Goal: Information Seeking & Learning: Understand process/instructions

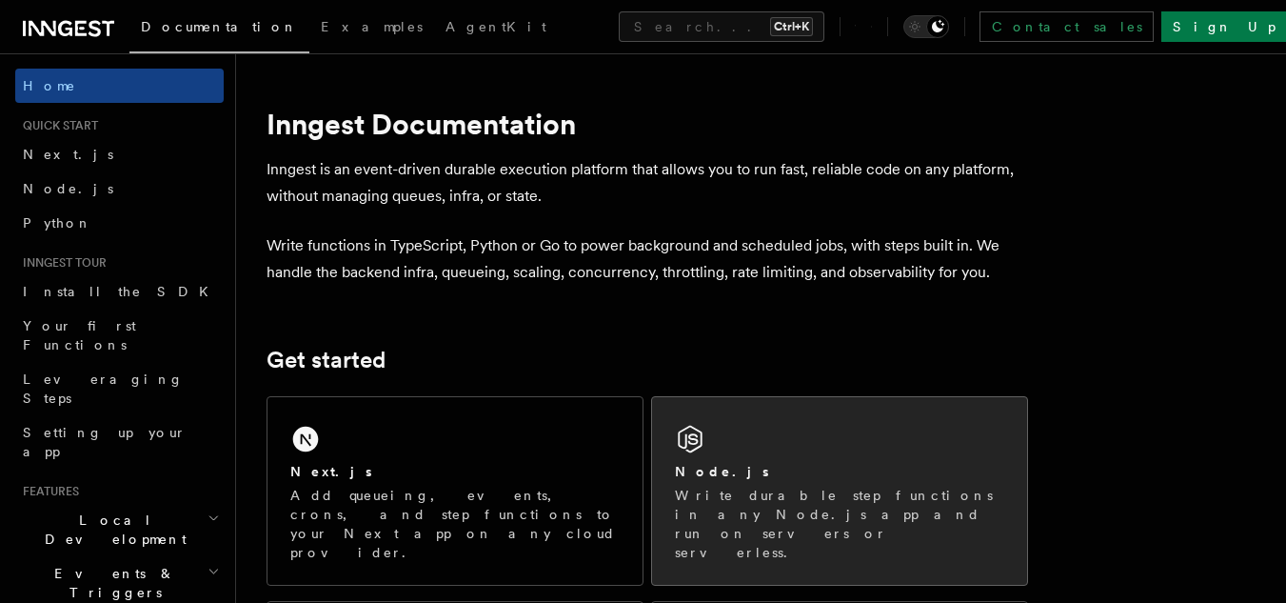
click at [807, 437] on div "Node.js Write durable step functions in any Node.js app and run on servers or s…" at bounding box center [839, 491] width 375 height 188
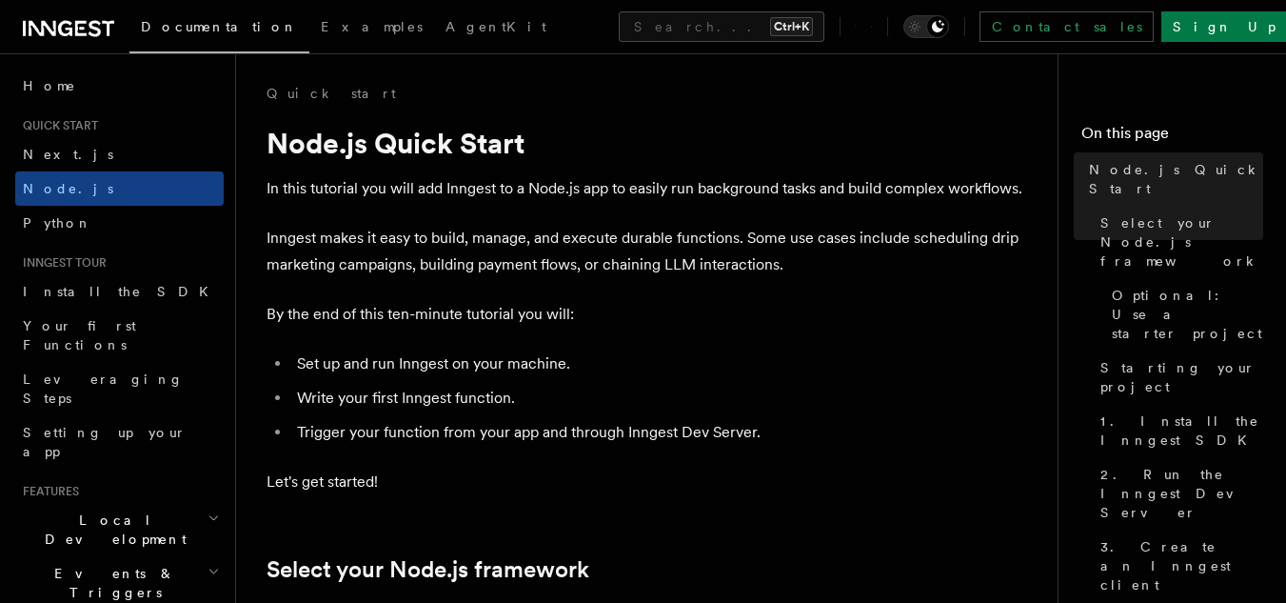
click at [408, 353] on li "Set up and run Inngest on your machine." at bounding box center [659, 363] width 737 height 27
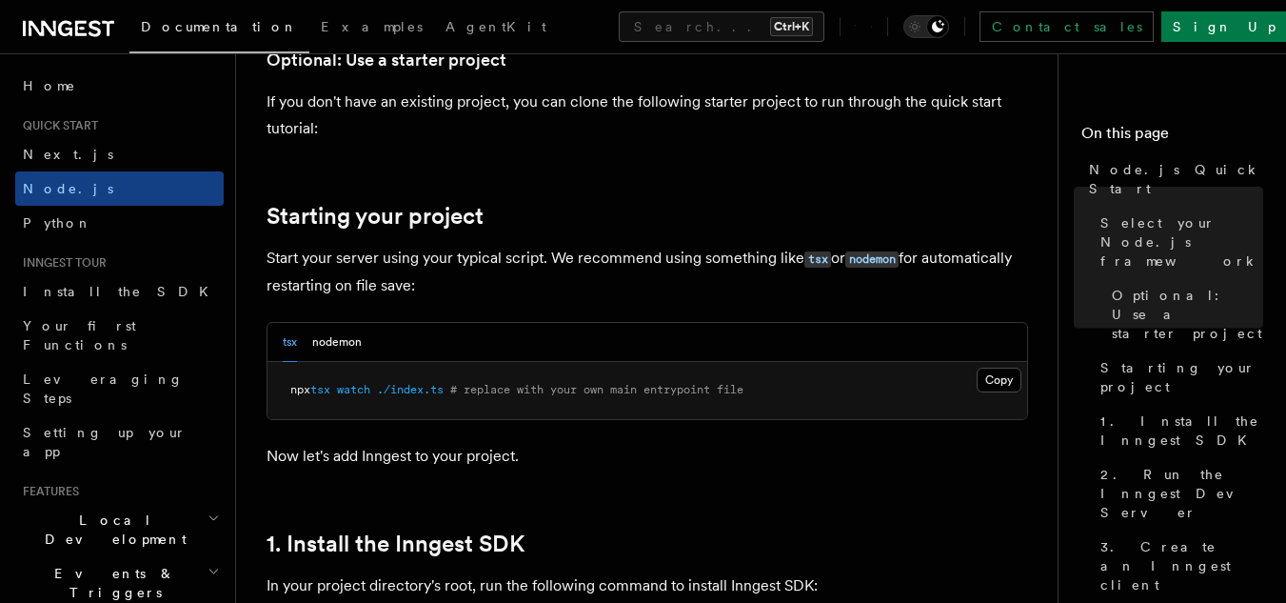
scroll to position [843, 0]
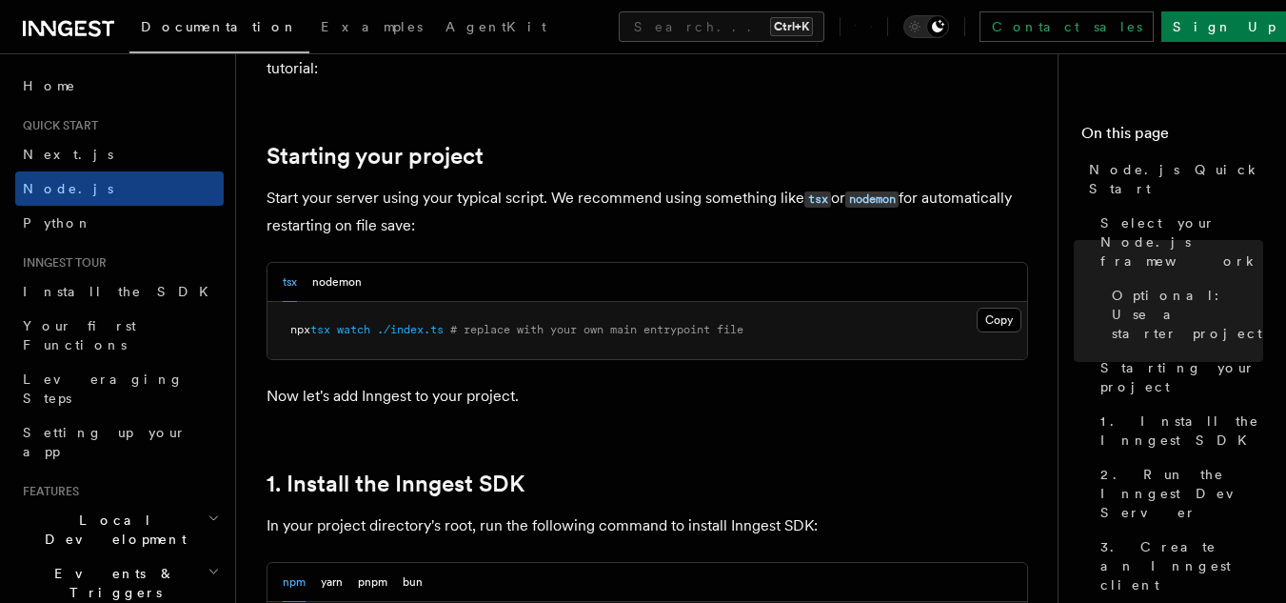
click at [600, 408] on p "Now let's add Inngest to your project." at bounding box center [647, 396] width 761 height 27
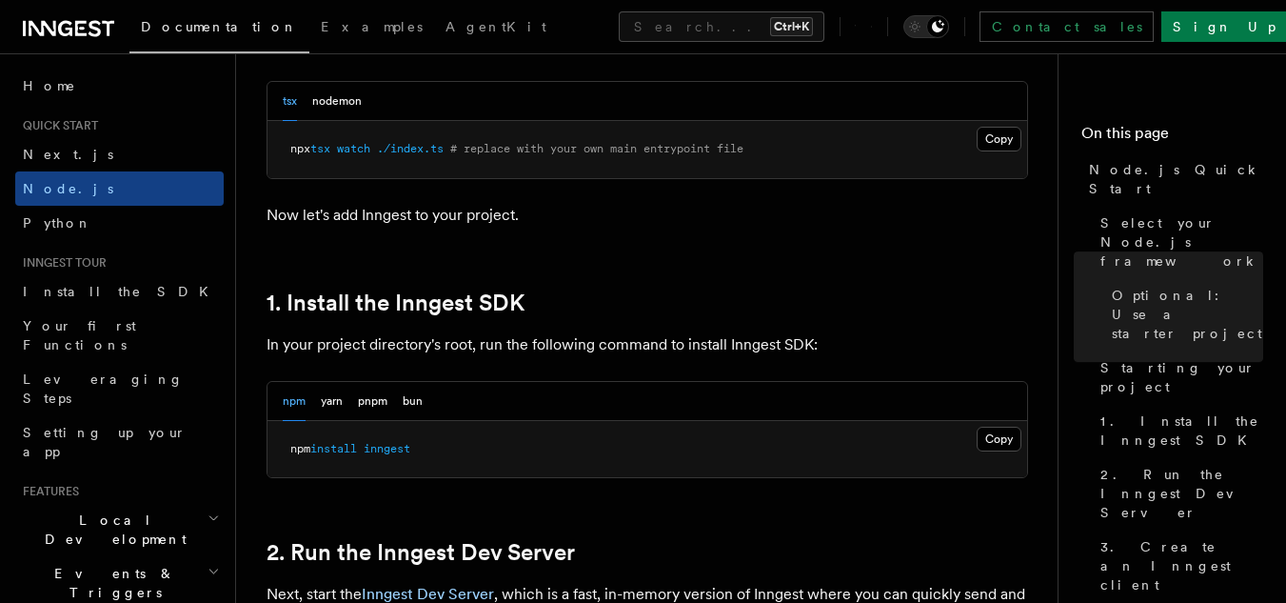
scroll to position [1027, 0]
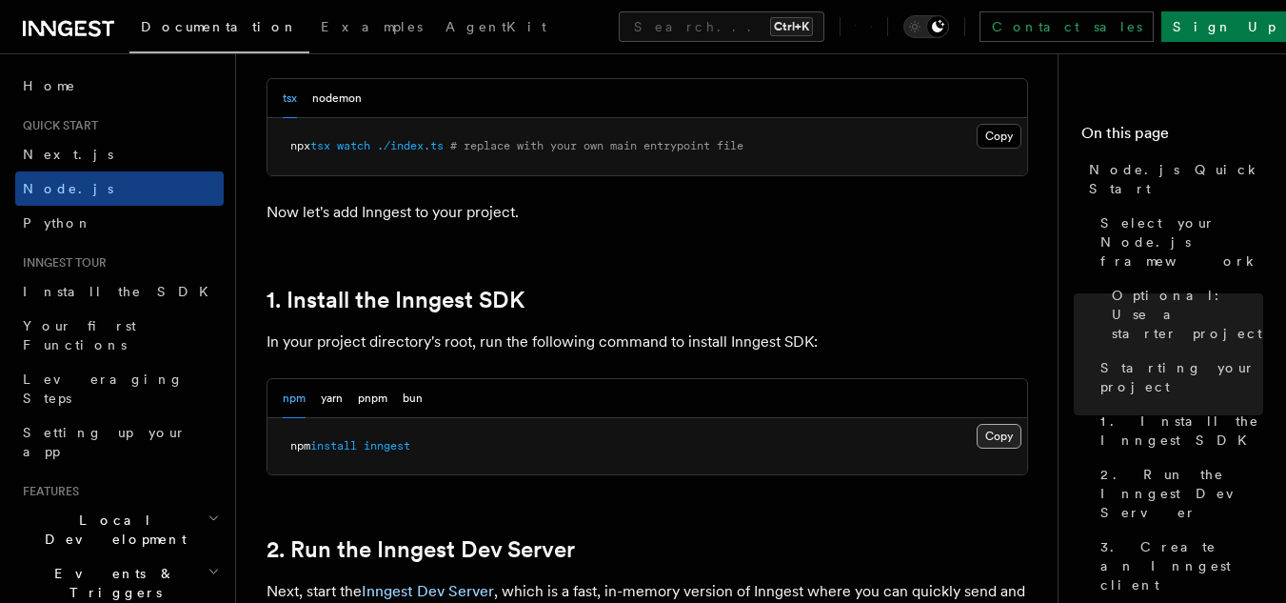
click at [990, 432] on button "Copy Copied" at bounding box center [999, 436] width 45 height 25
click at [508, 536] on link "2. Run the Inngest Dev Server" at bounding box center [421, 549] width 308 height 27
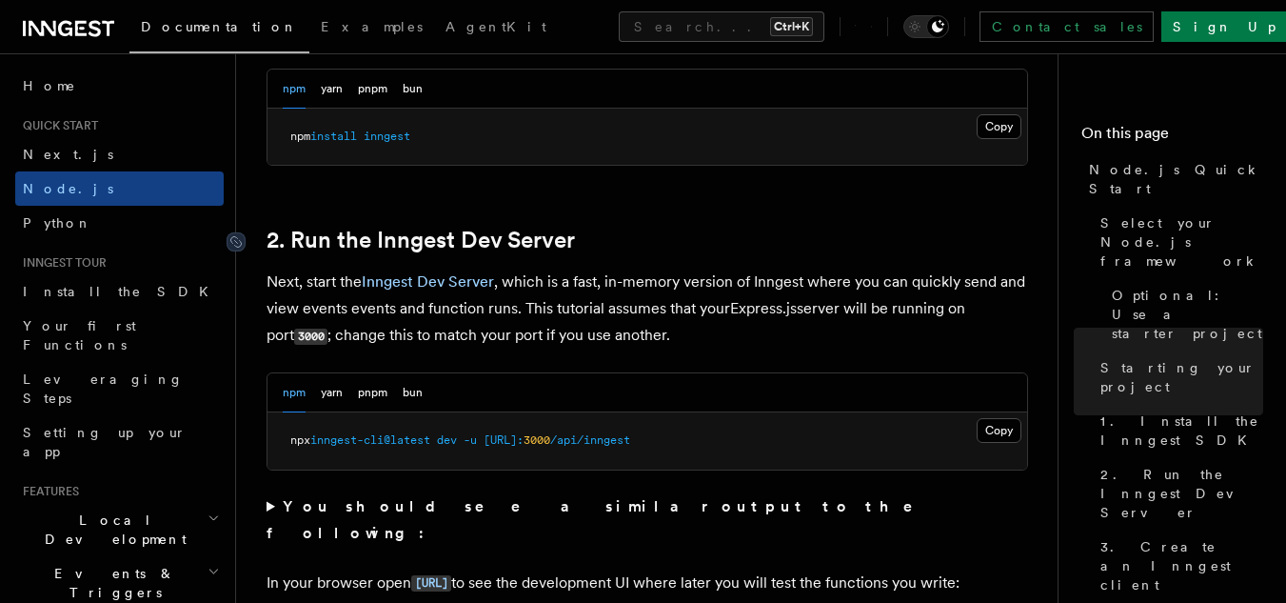
scroll to position [1327, 0]
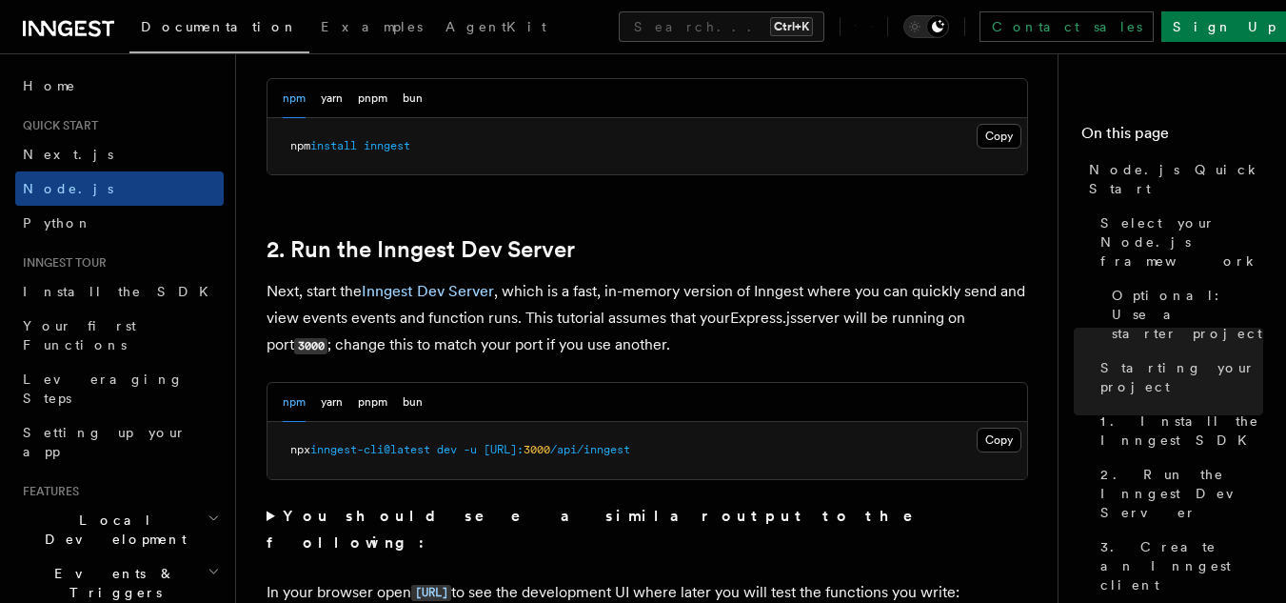
click at [635, 306] on p "Next, start the Inngest Dev Server , which is a fast, in-memory version of Inng…" at bounding box center [647, 318] width 761 height 81
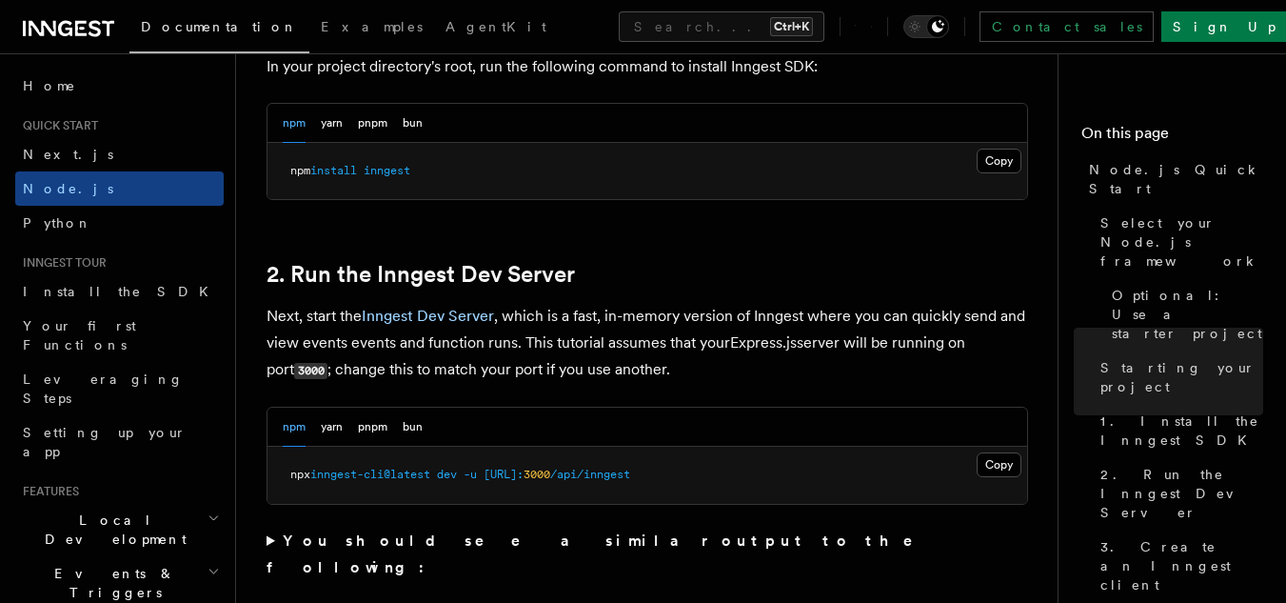
scroll to position [1295, 0]
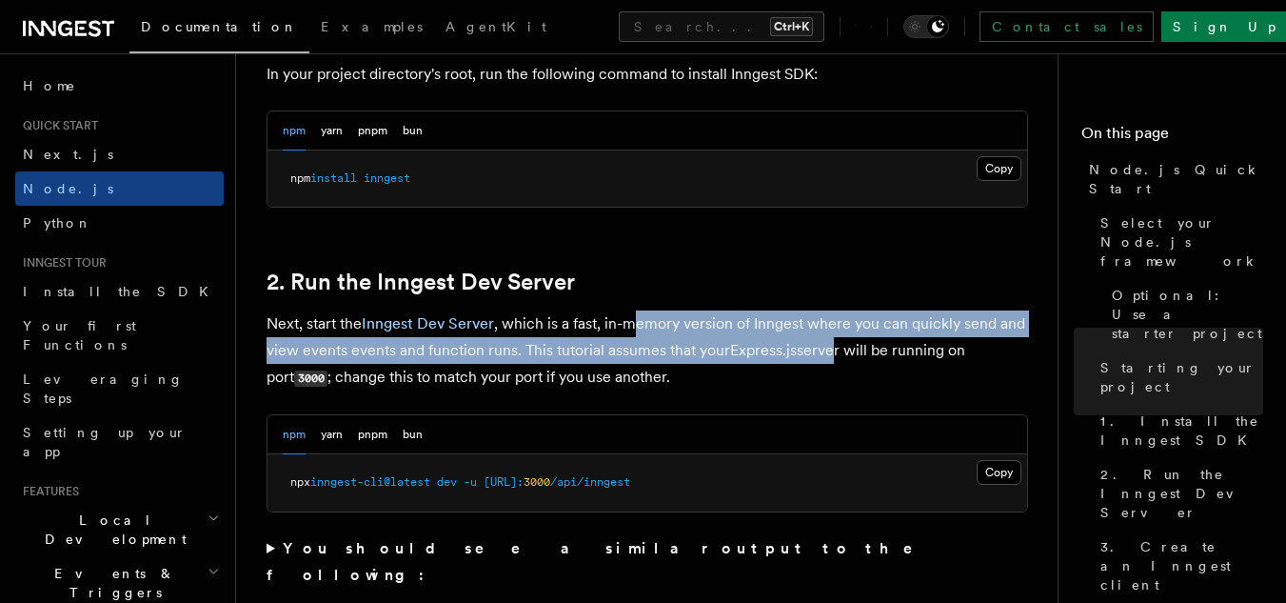
drag, startPoint x: 633, startPoint y: 326, endPoint x: 825, endPoint y: 361, distance: 195.5
click at [825, 361] on p "Next, start the Inngest Dev Server , which is a fast, in-memory version of Inng…" at bounding box center [647, 350] width 761 height 81
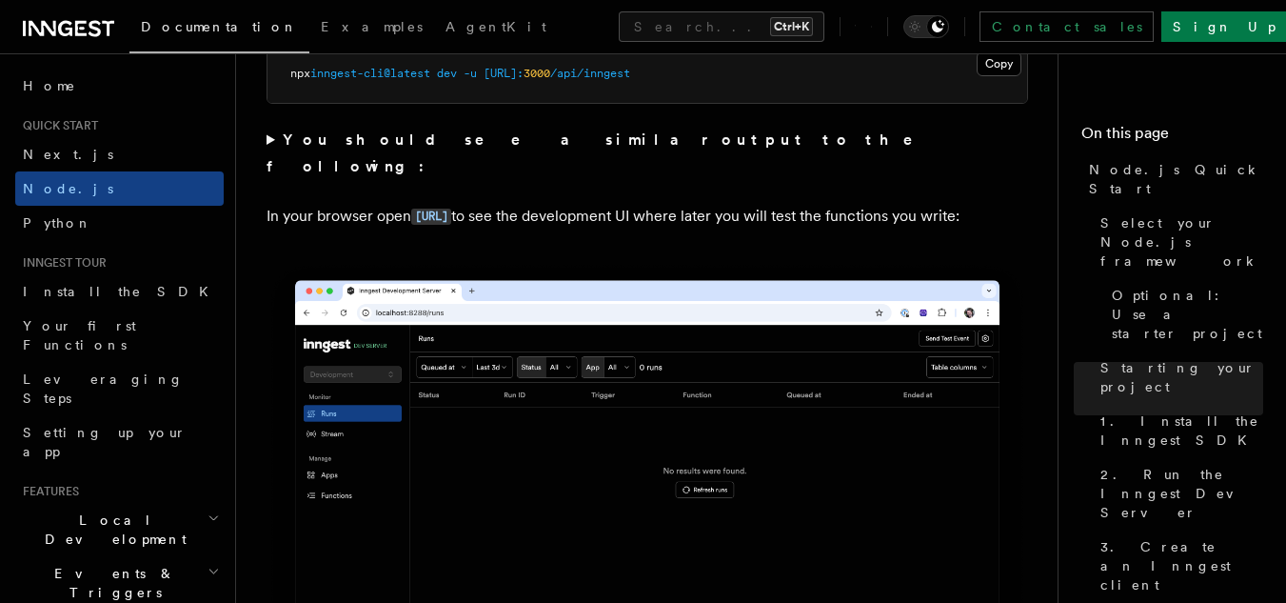
scroll to position [1742, 0]
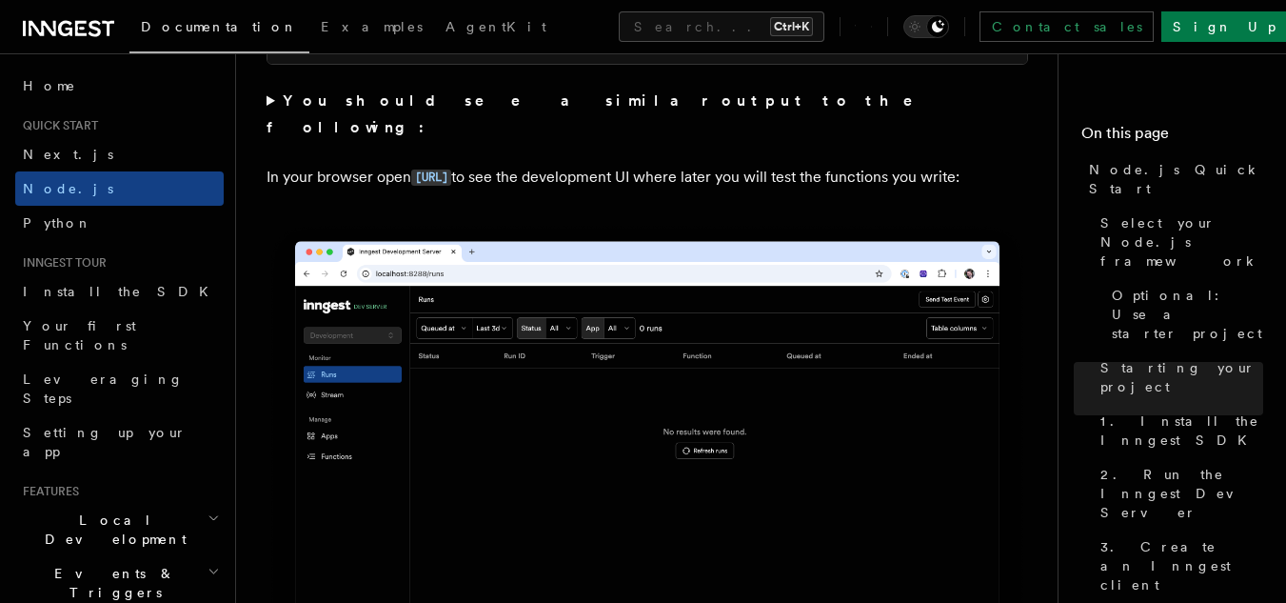
click at [736, 381] on img at bounding box center [647, 461] width 761 height 479
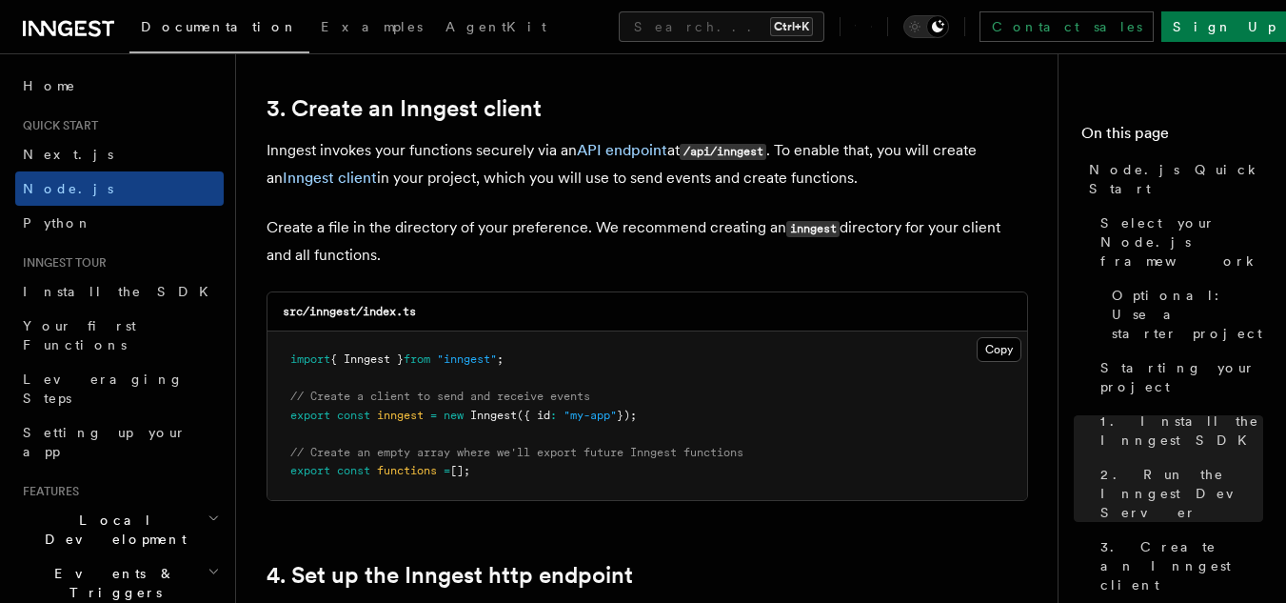
scroll to position [2406, 0]
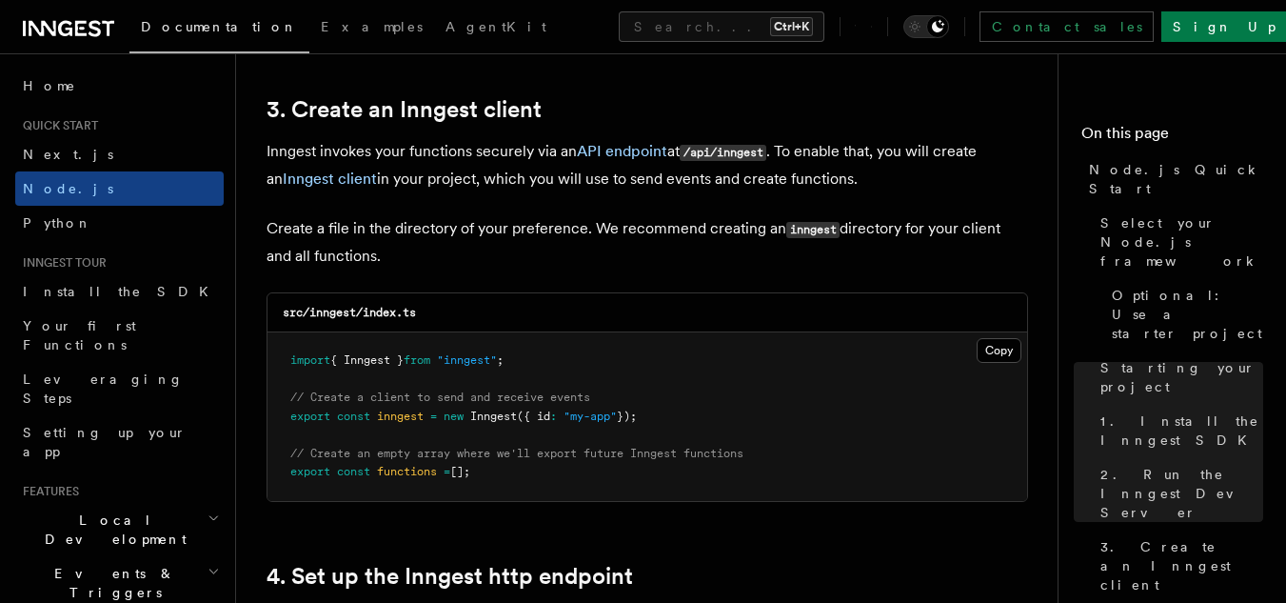
click at [633, 573] on h2 "4. Set up the Inngest http endpoint" at bounding box center [647, 576] width 761 height 27
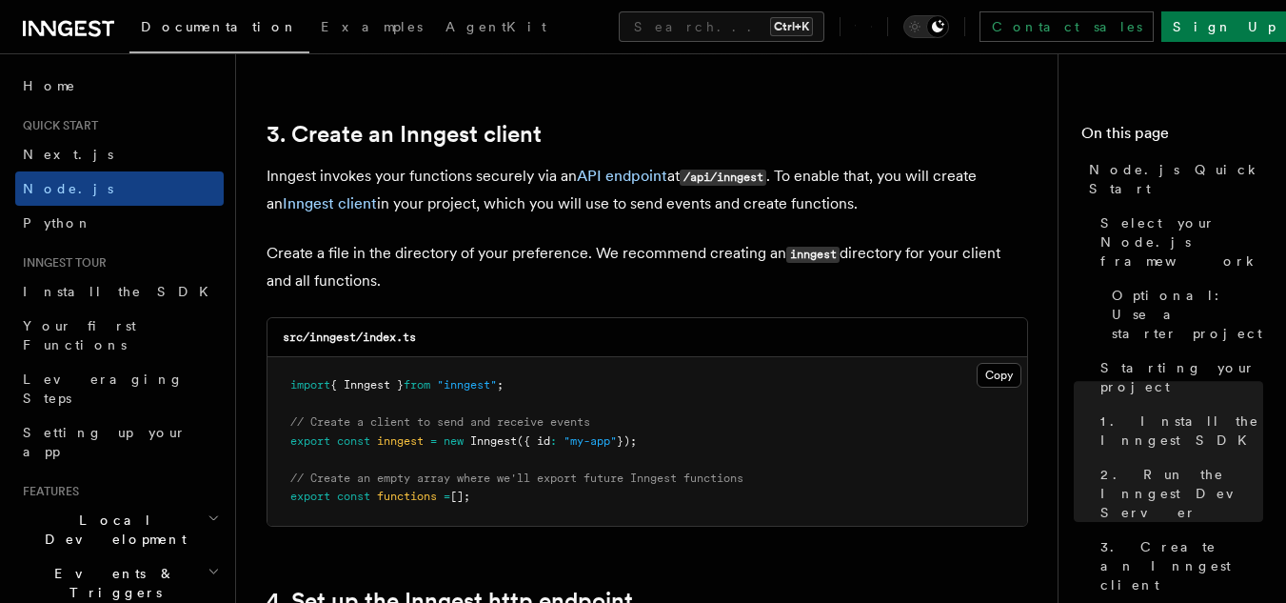
scroll to position [2377, 0]
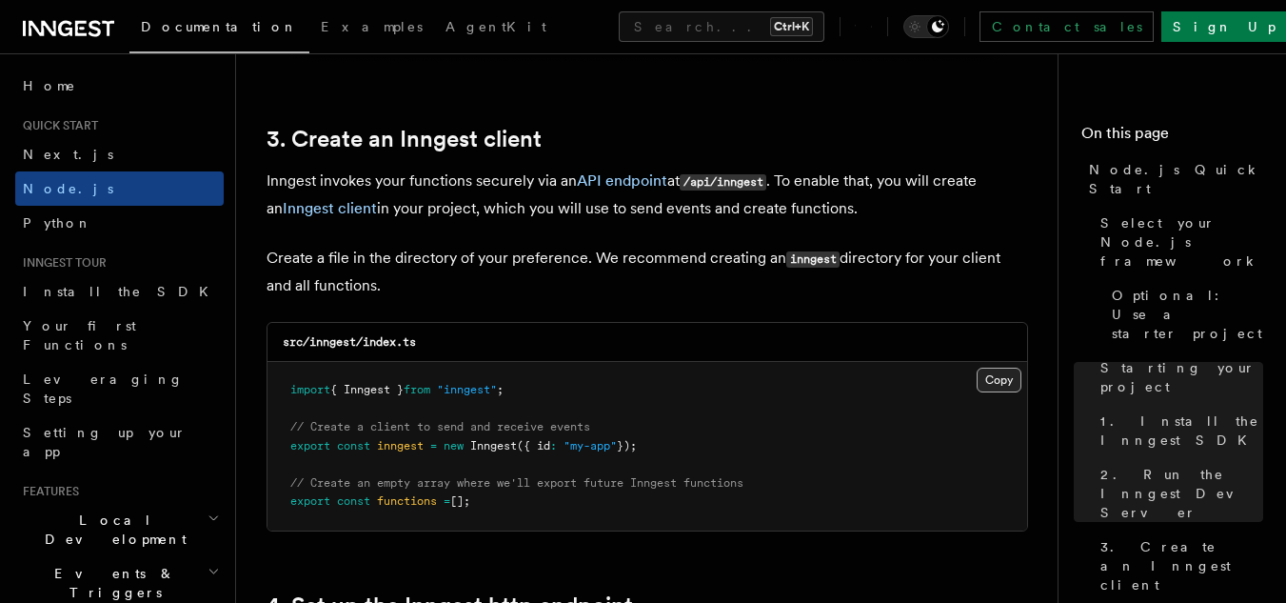
click at [982, 379] on button "Copy Copied" at bounding box center [999, 379] width 45 height 25
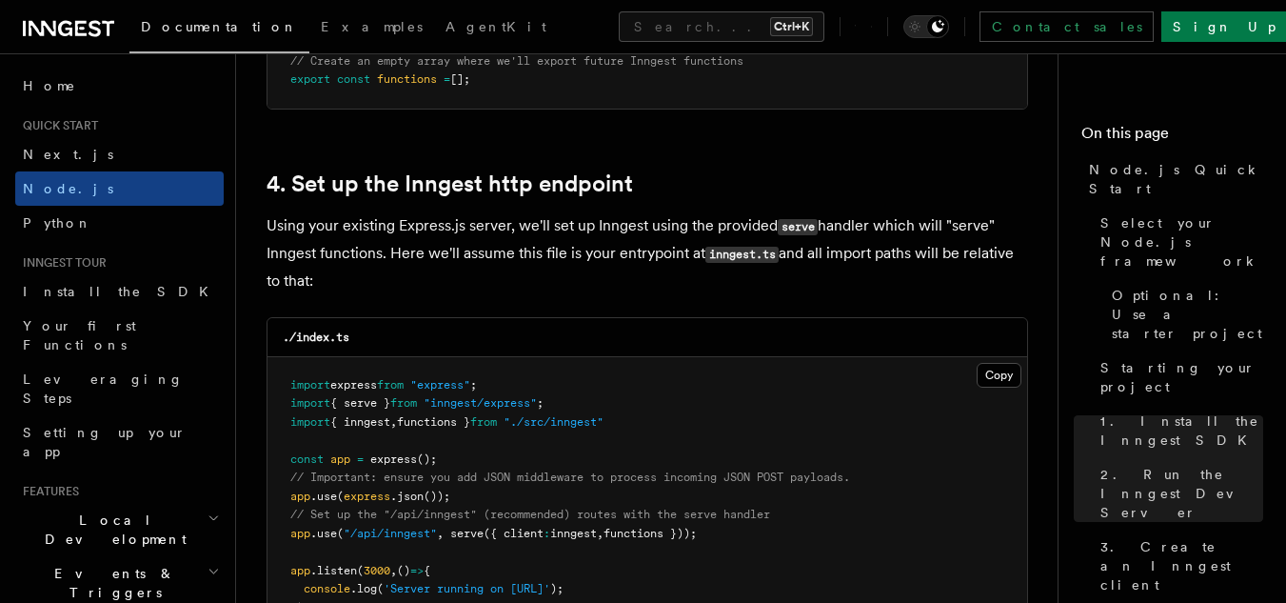
scroll to position [2798, 0]
click at [924, 24] on icon "Toggle dark mode" at bounding box center [914, 26] width 19 height 19
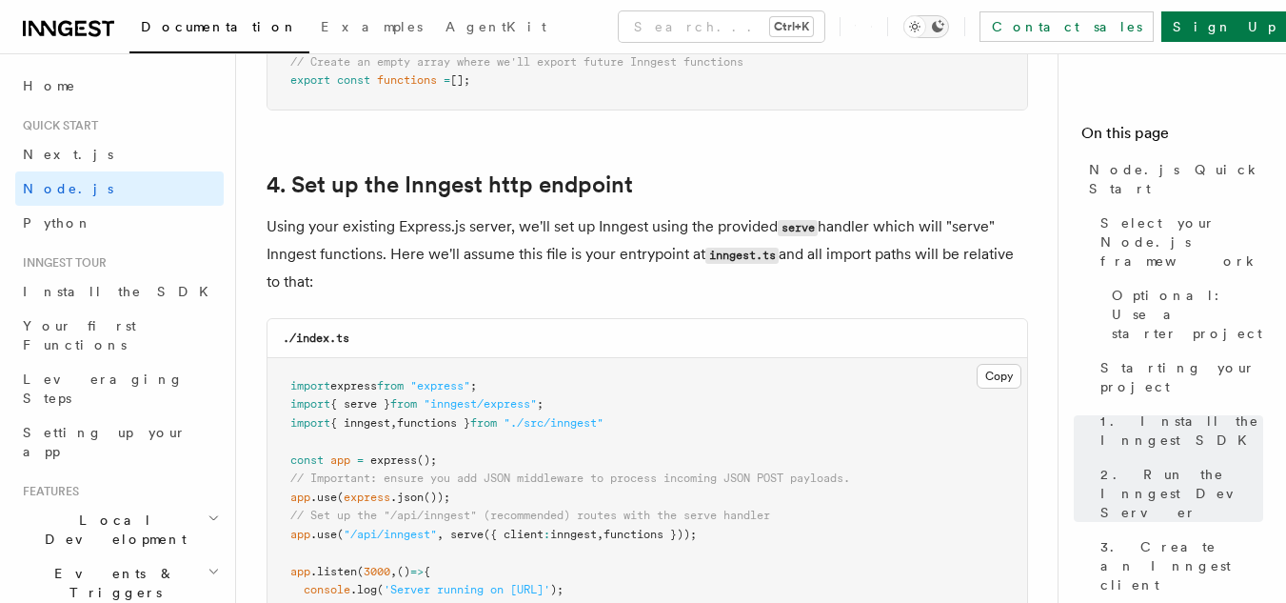
click at [944, 26] on icon "Toggle dark mode" at bounding box center [938, 26] width 12 height 12
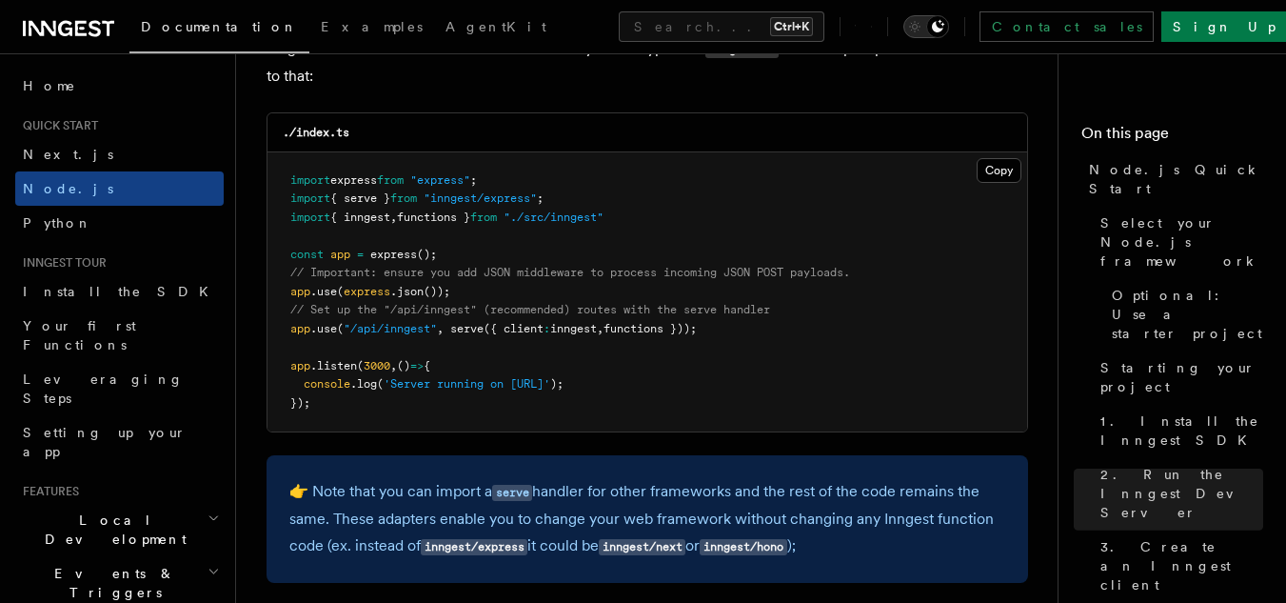
scroll to position [3002, 0]
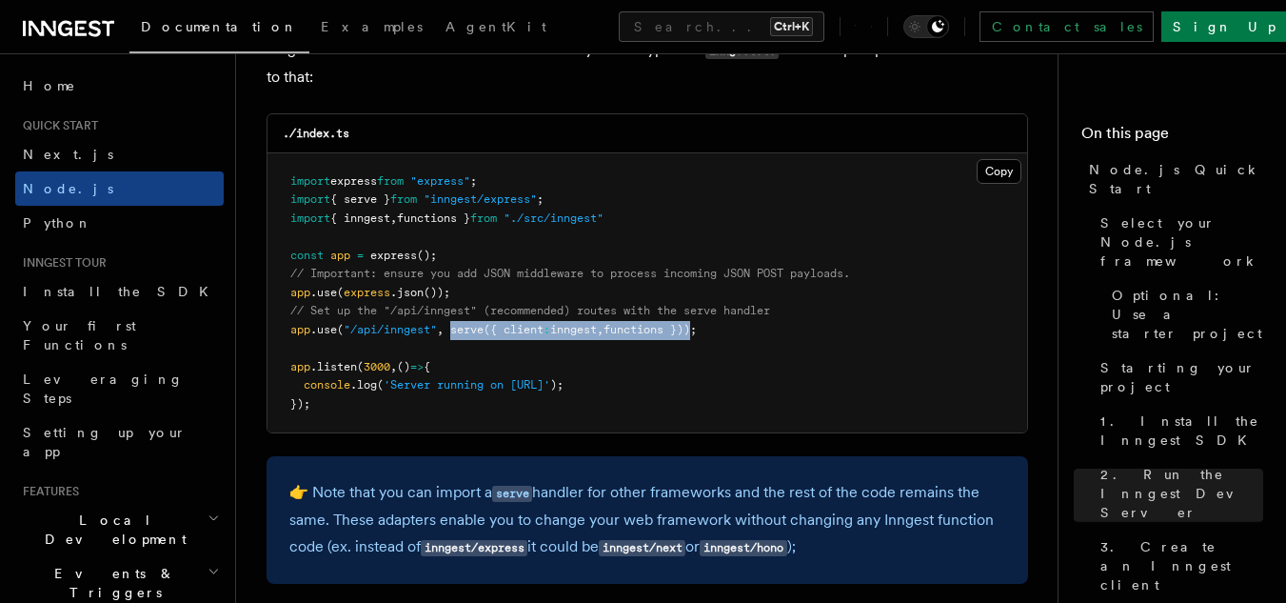
drag, startPoint x: 455, startPoint y: 333, endPoint x: 708, endPoint y: 332, distance: 253.2
click at [697, 332] on span "app .use ( "/api/inngest" , serve ({ client : inngest , functions }));" at bounding box center [493, 329] width 406 height 13
copy span "serve ({ client : inngest , functions })"
click at [780, 281] on pre "import express from "express" ; import { serve } from "inngest/express" ; impor…" at bounding box center [647, 293] width 760 height 280
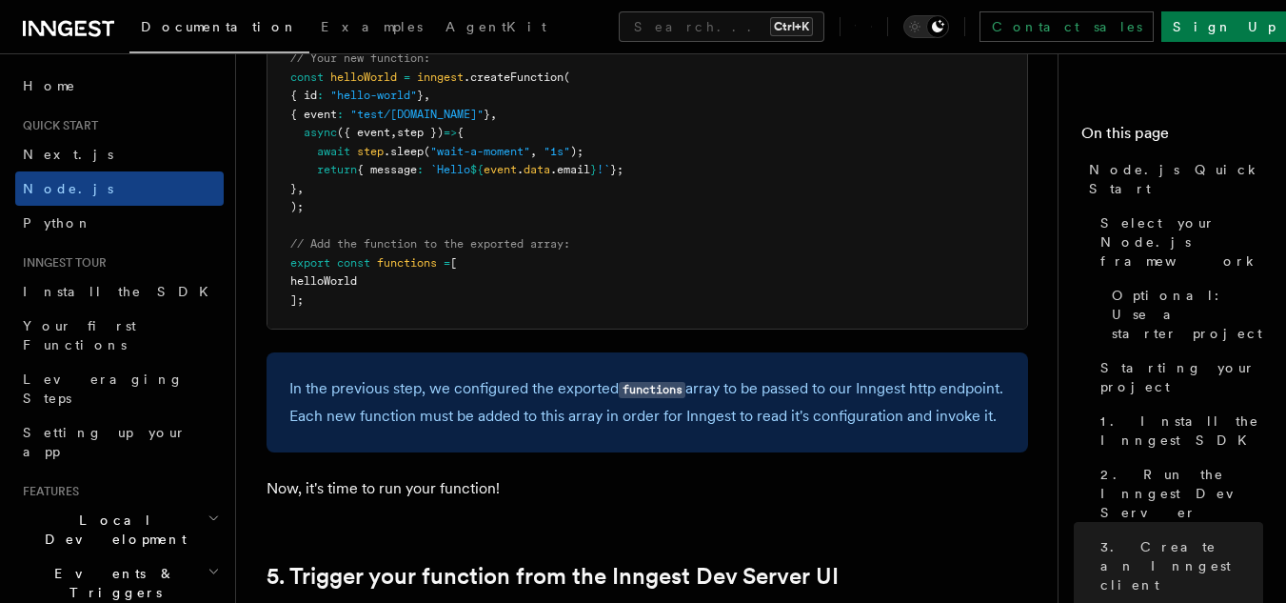
scroll to position [4002, 0]
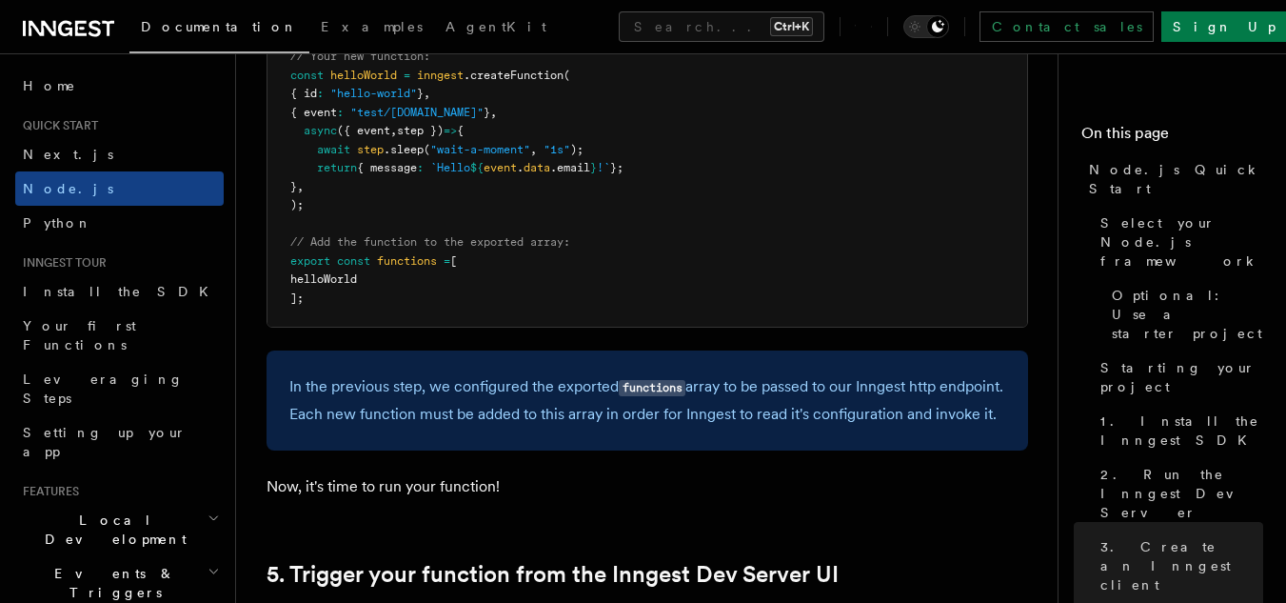
click at [472, 188] on pre "import { Inngest } from "inngest" ; export const inngest = new Inngest ({ id : …" at bounding box center [647, 140] width 760 height 372
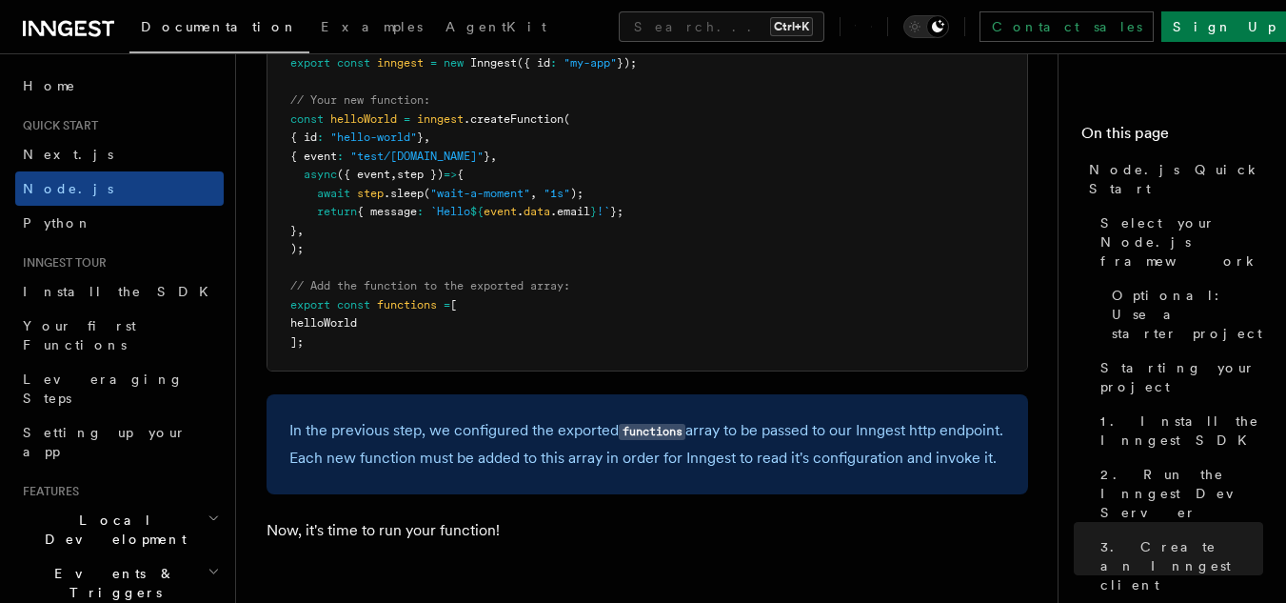
scroll to position [3959, 0]
